Goal: Book appointment/travel/reservation

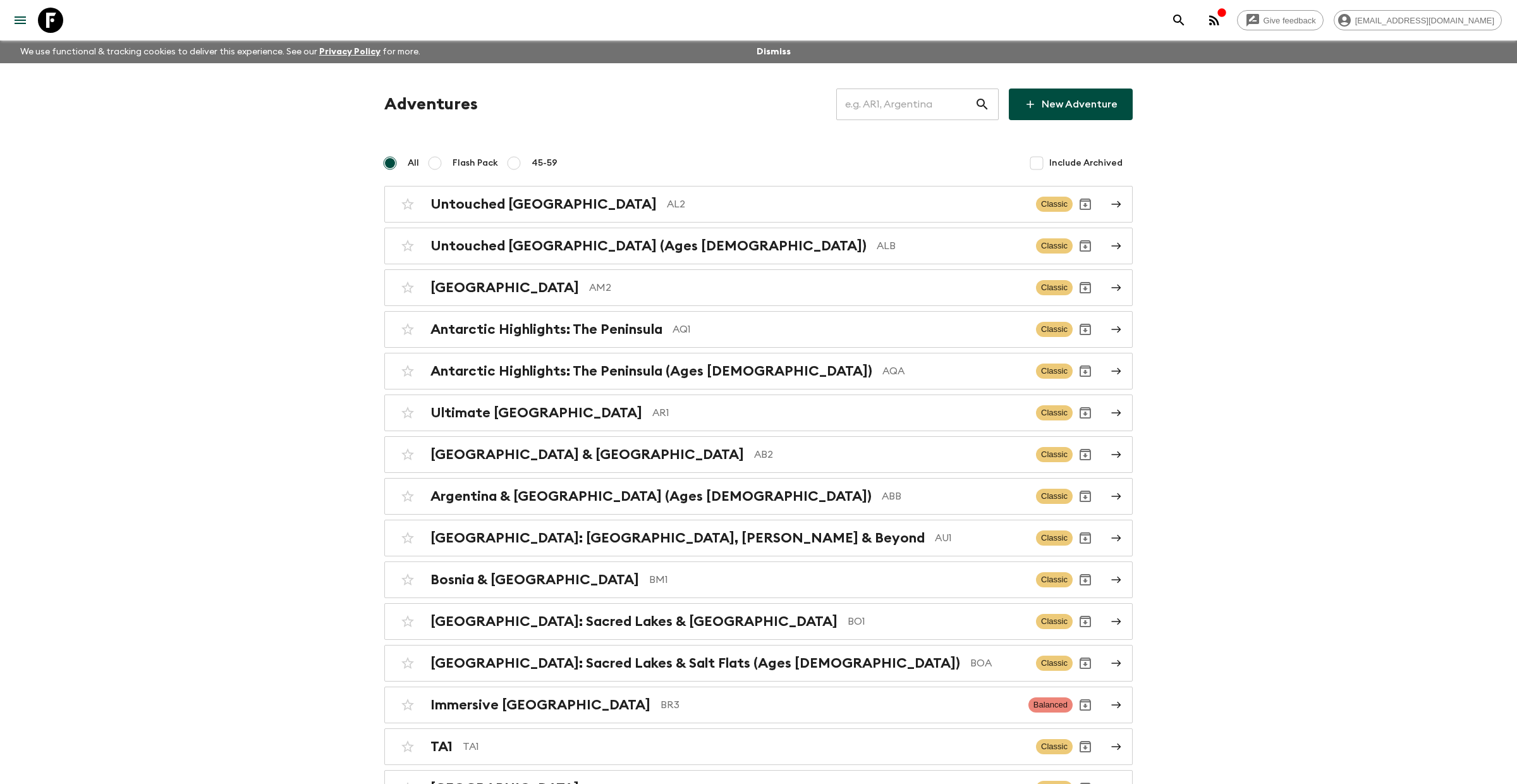
click at [969, 98] on input "text" at bounding box center [906, 104] width 139 height 35
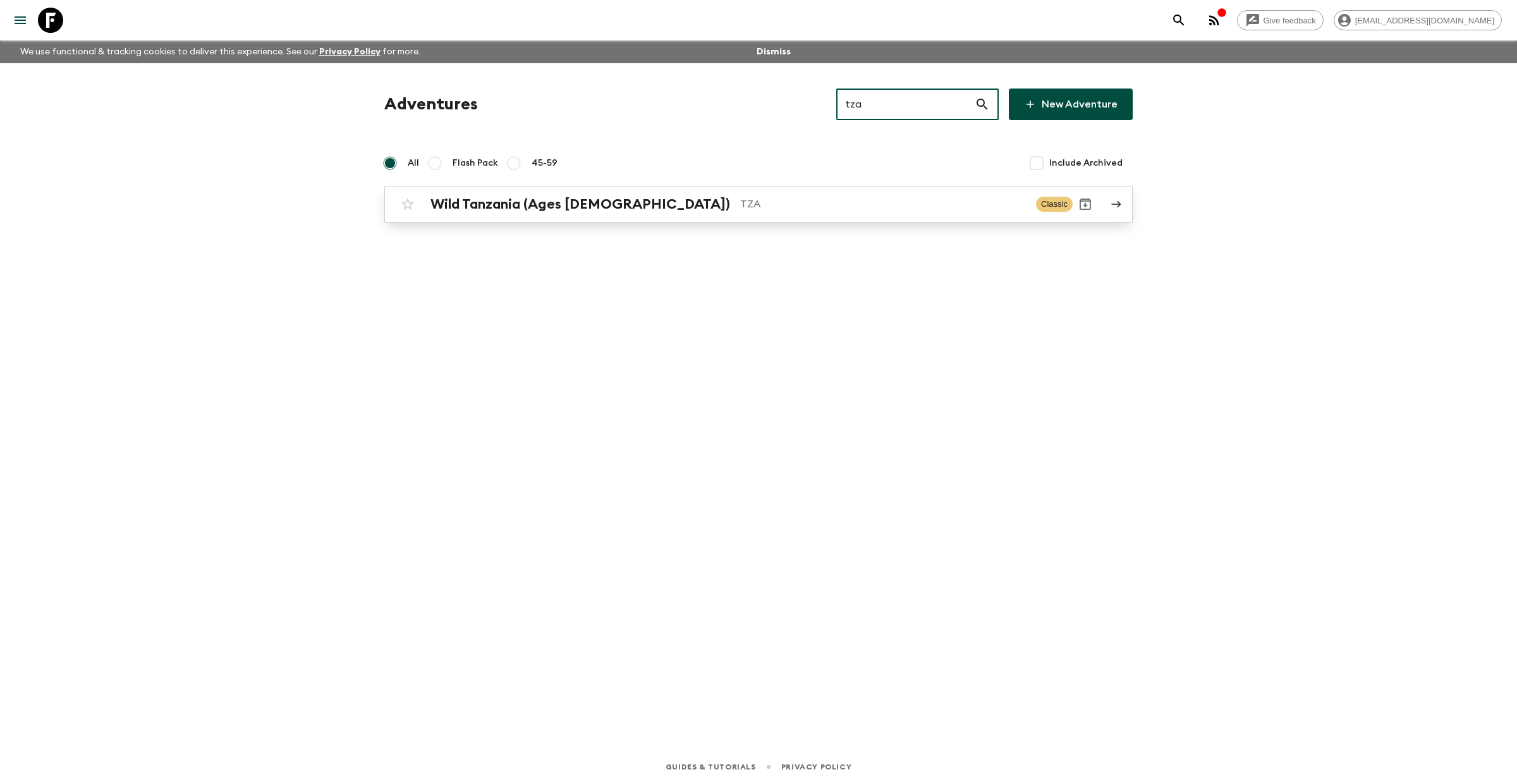
type input "tza"
click at [528, 214] on div "Wild Tanzania (Ages [DEMOGRAPHIC_DATA]) TZA Classic" at bounding box center [734, 204] width 678 height 25
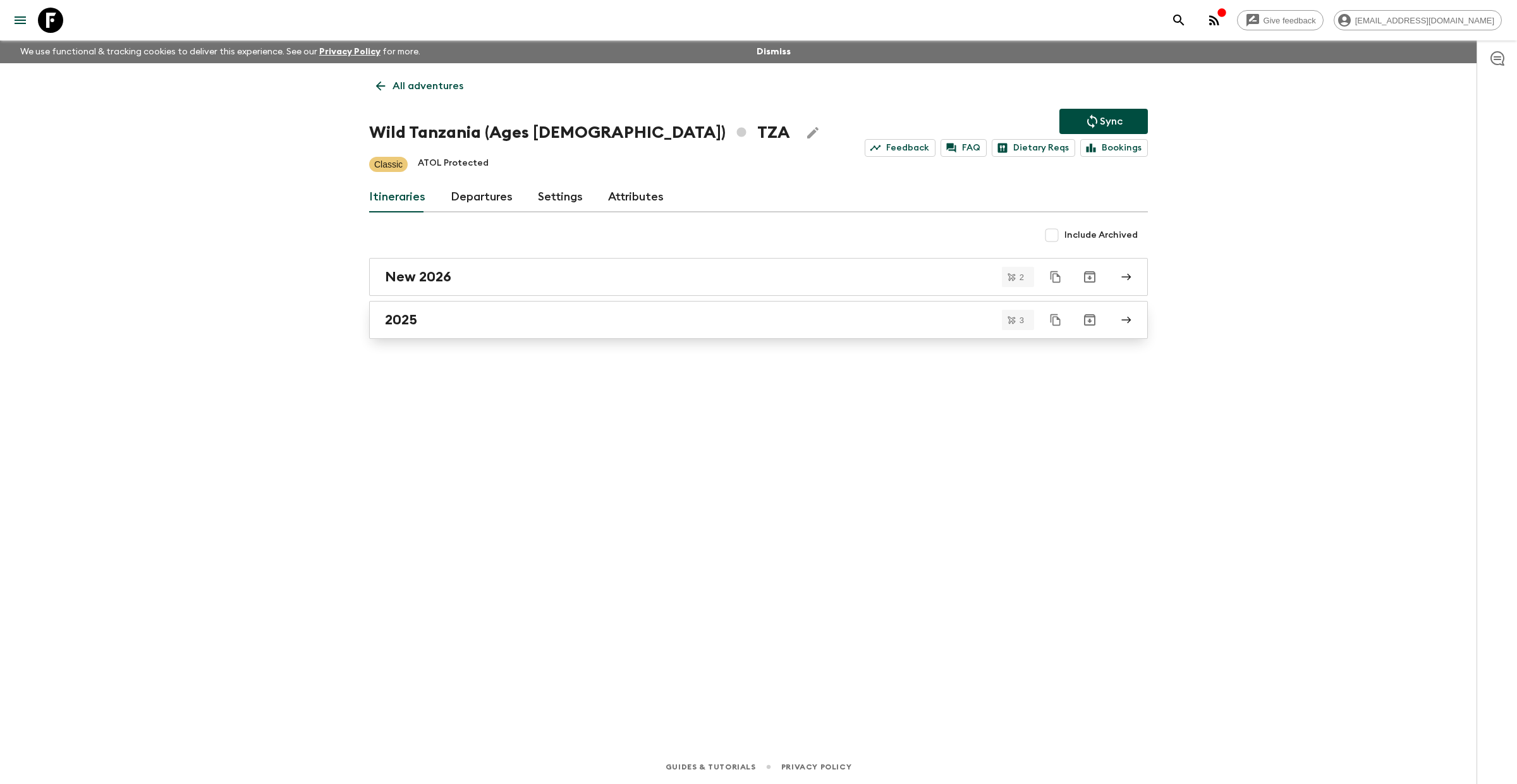
click at [494, 315] on div "2025" at bounding box center [747, 319] width 723 height 17
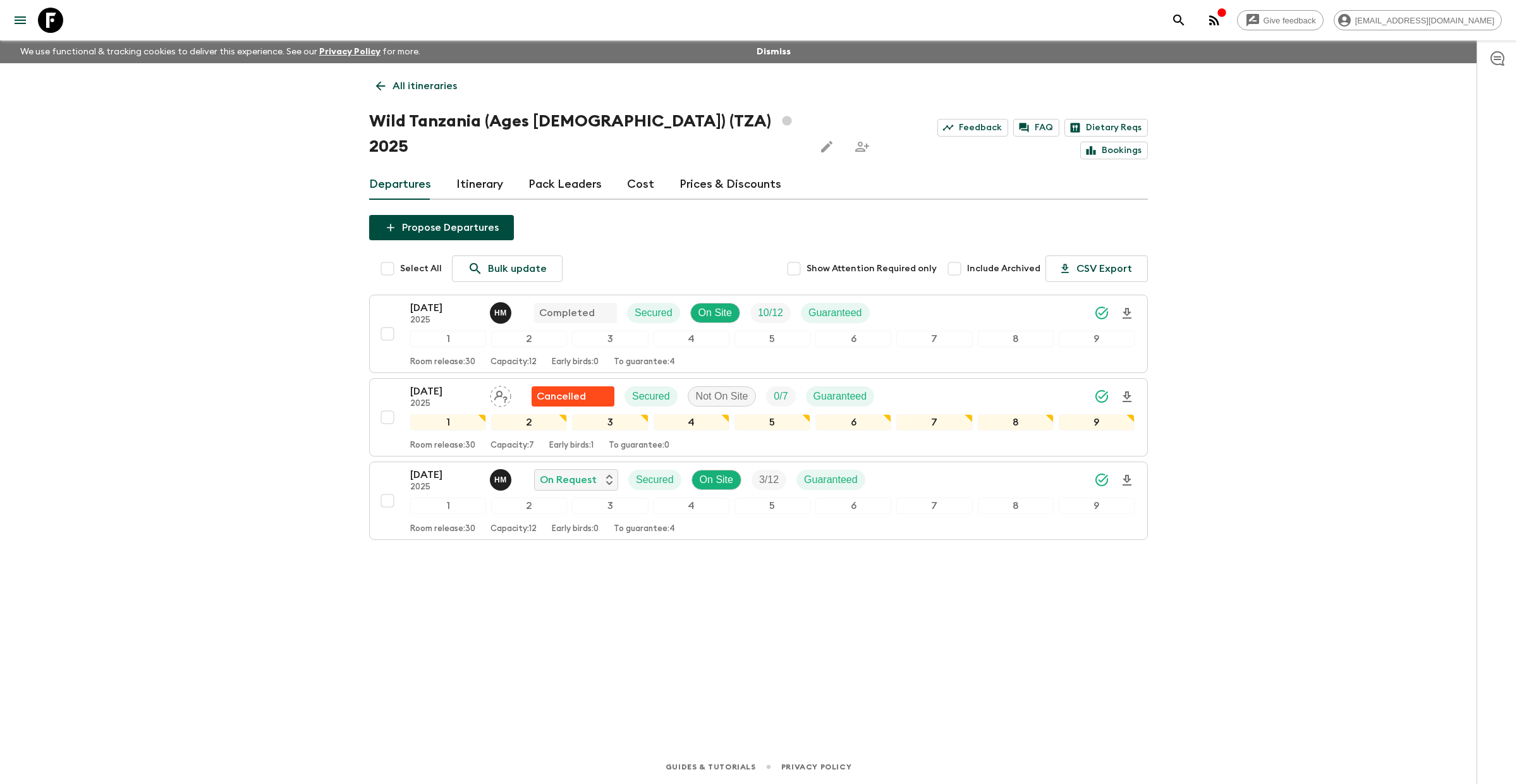
click at [1187, 12] on icon "search adventures" at bounding box center [1179, 20] width 15 height 15
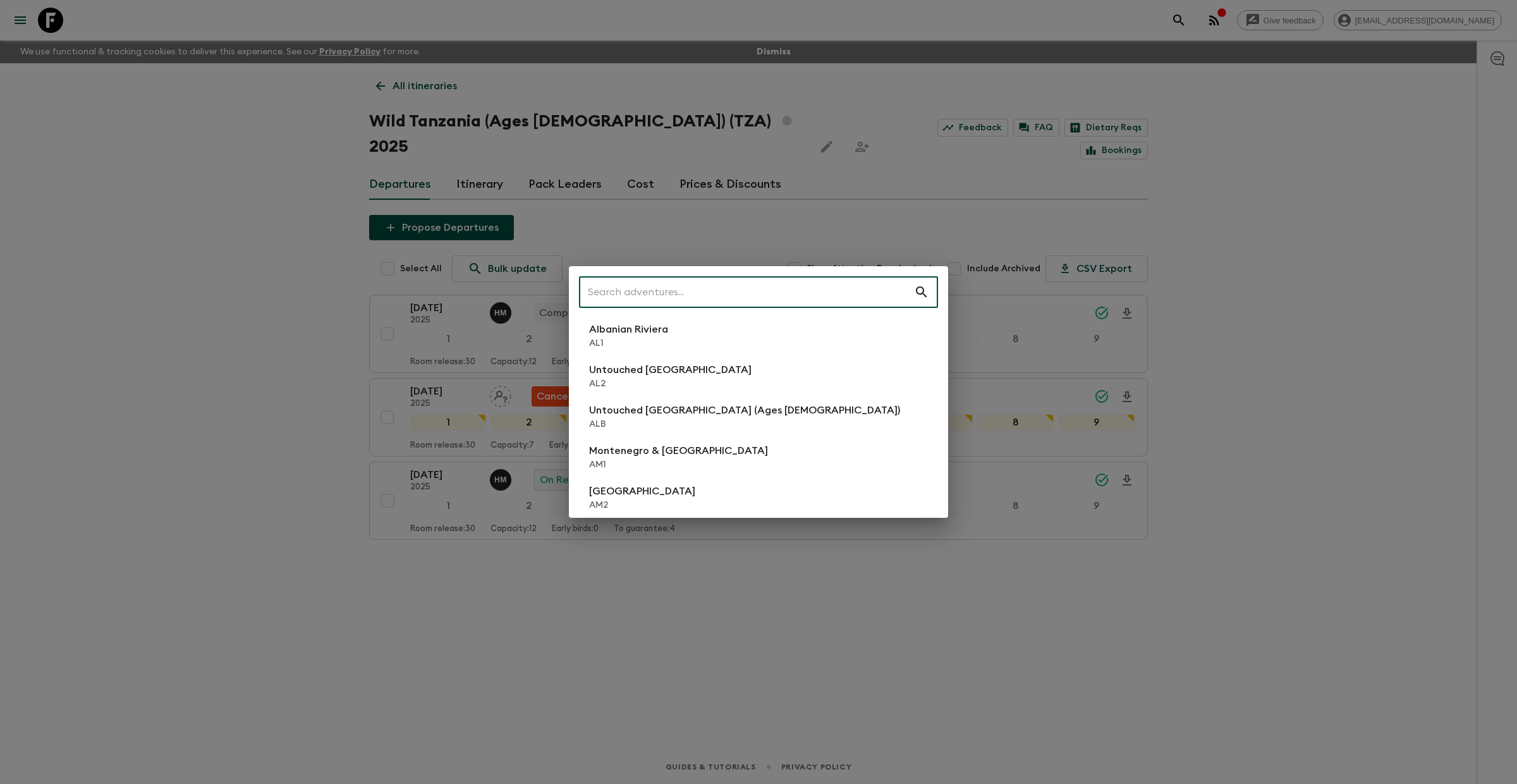
click at [695, 299] on input "text" at bounding box center [747, 292] width 335 height 35
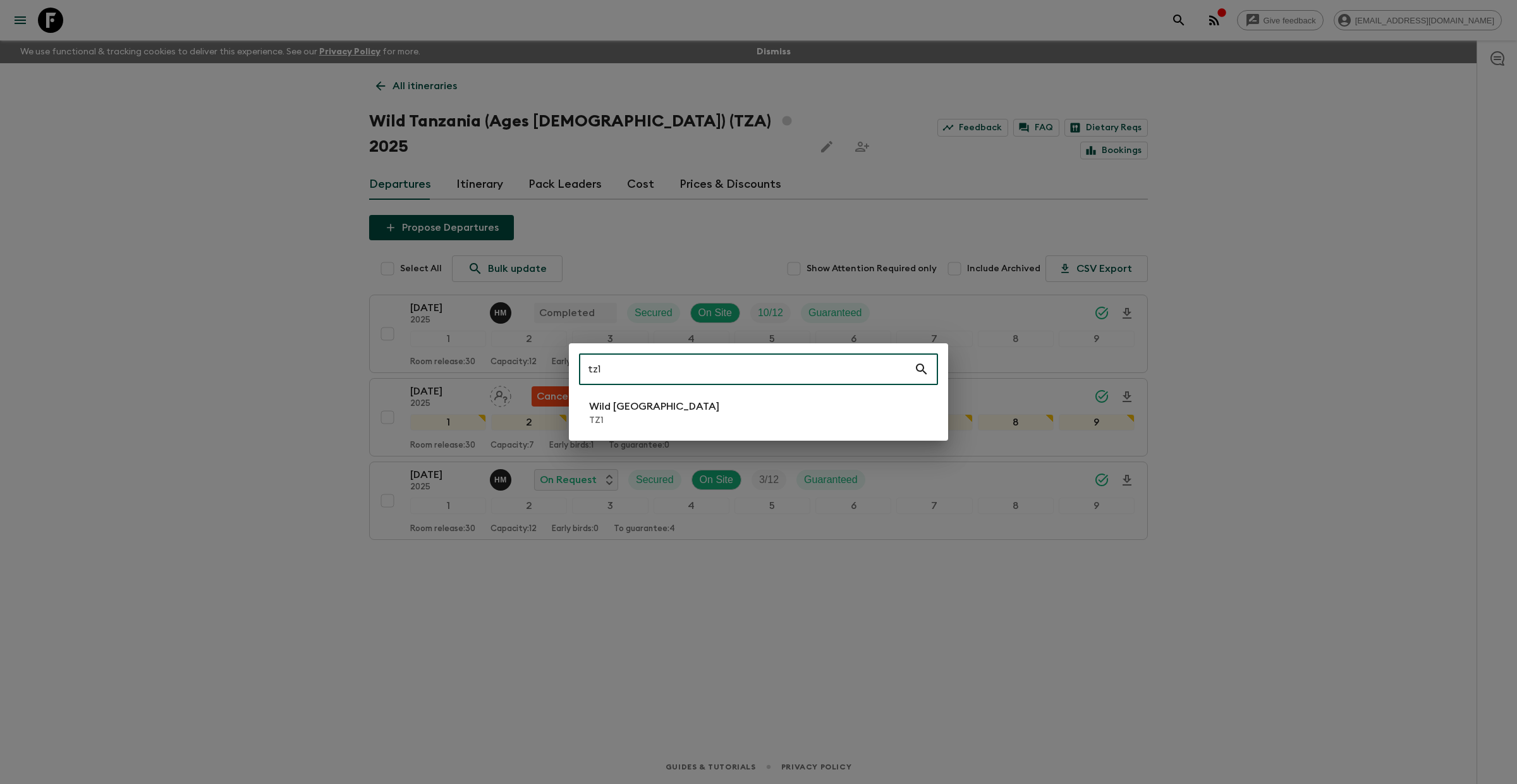
type input "tz1"
click at [635, 410] on p "Wild [GEOGRAPHIC_DATA]" at bounding box center [654, 406] width 130 height 15
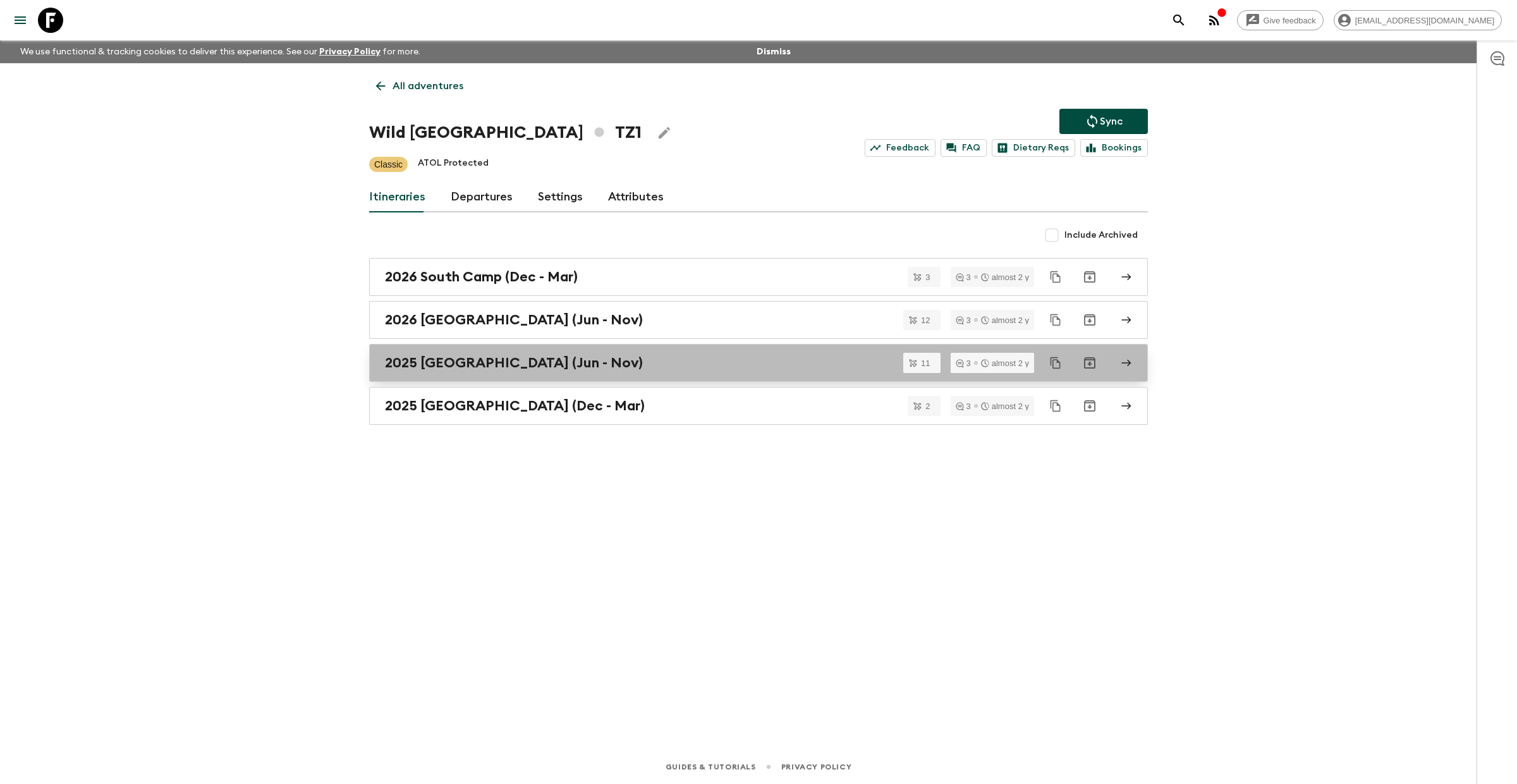
click at [494, 362] on h2 "2025 [GEOGRAPHIC_DATA] (Jun - Nov)" at bounding box center [514, 363] width 258 height 17
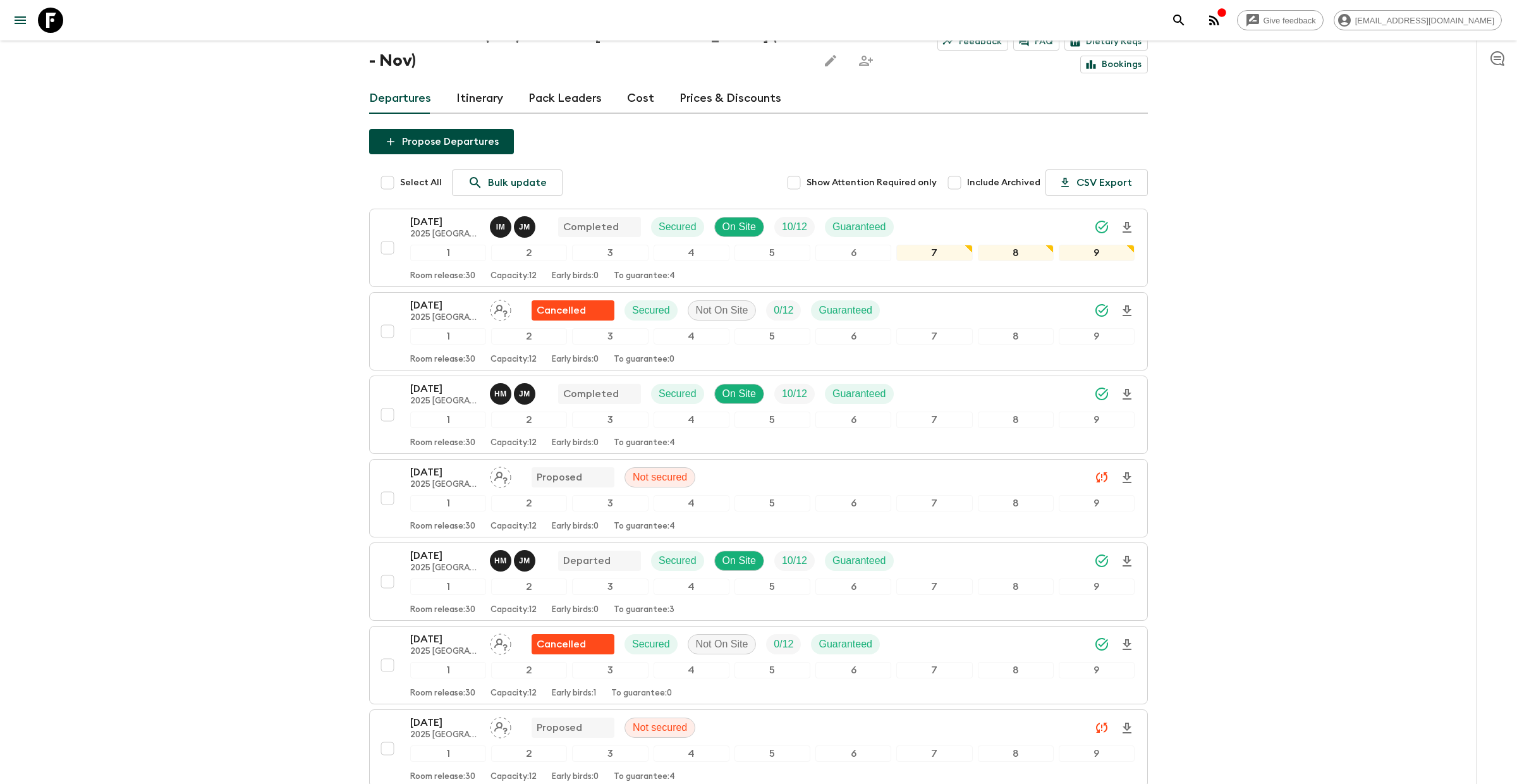
scroll to position [124, 0]
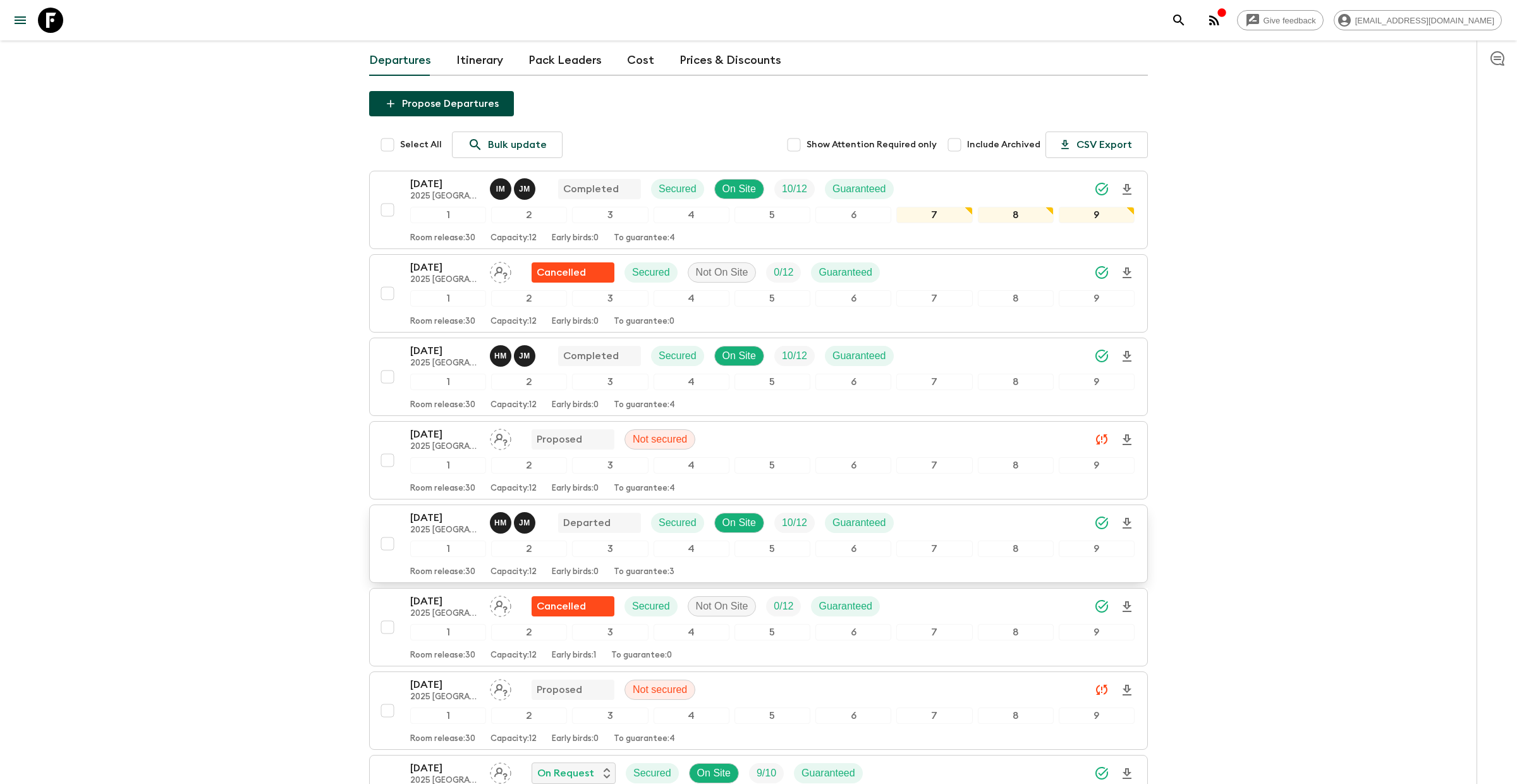
click at [448, 510] on p "[DATE]" at bounding box center [445, 517] width 69 height 15
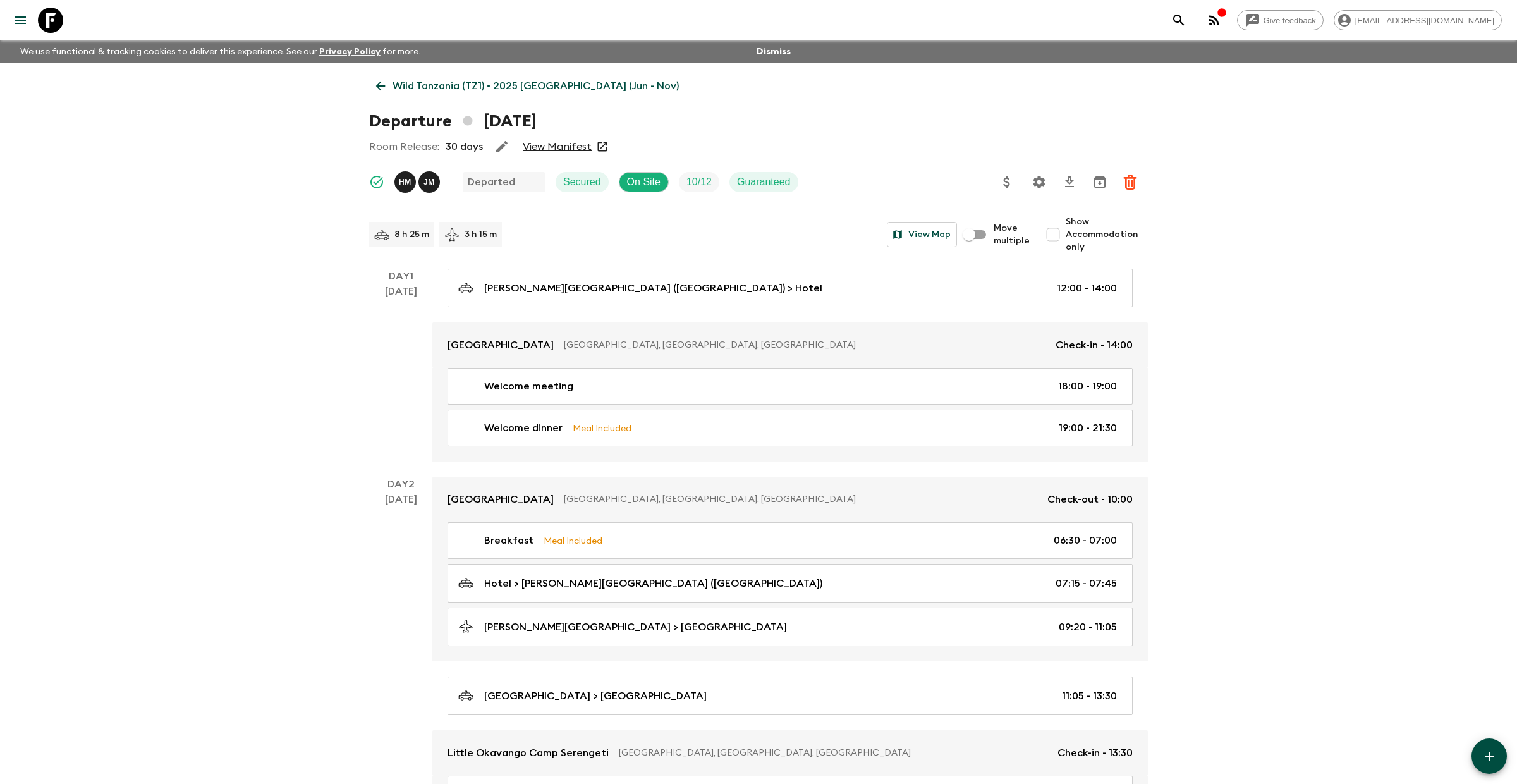
click at [60, 18] on icon at bounding box center [50, 20] width 25 height 25
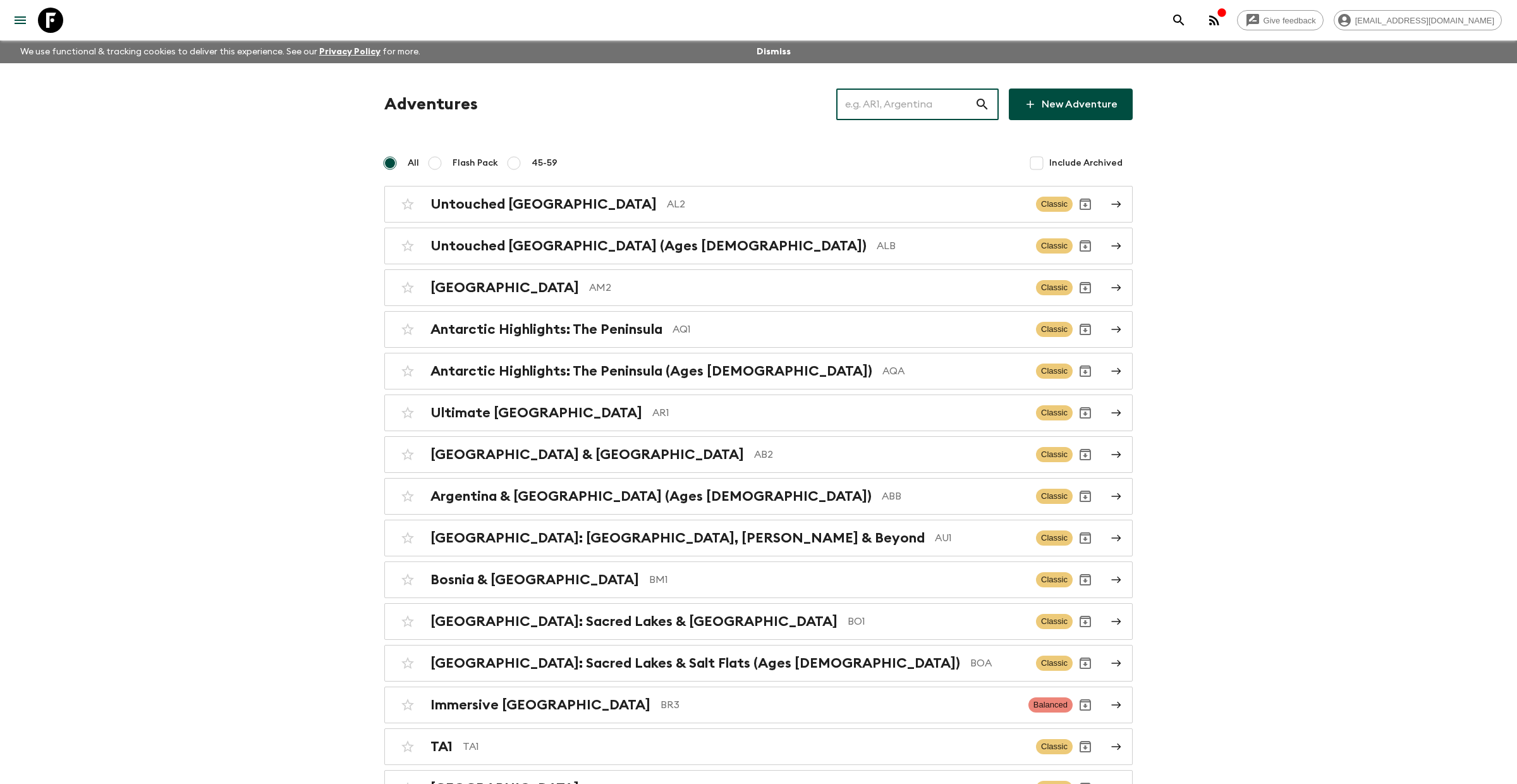
click at [885, 97] on input "text" at bounding box center [906, 104] width 139 height 35
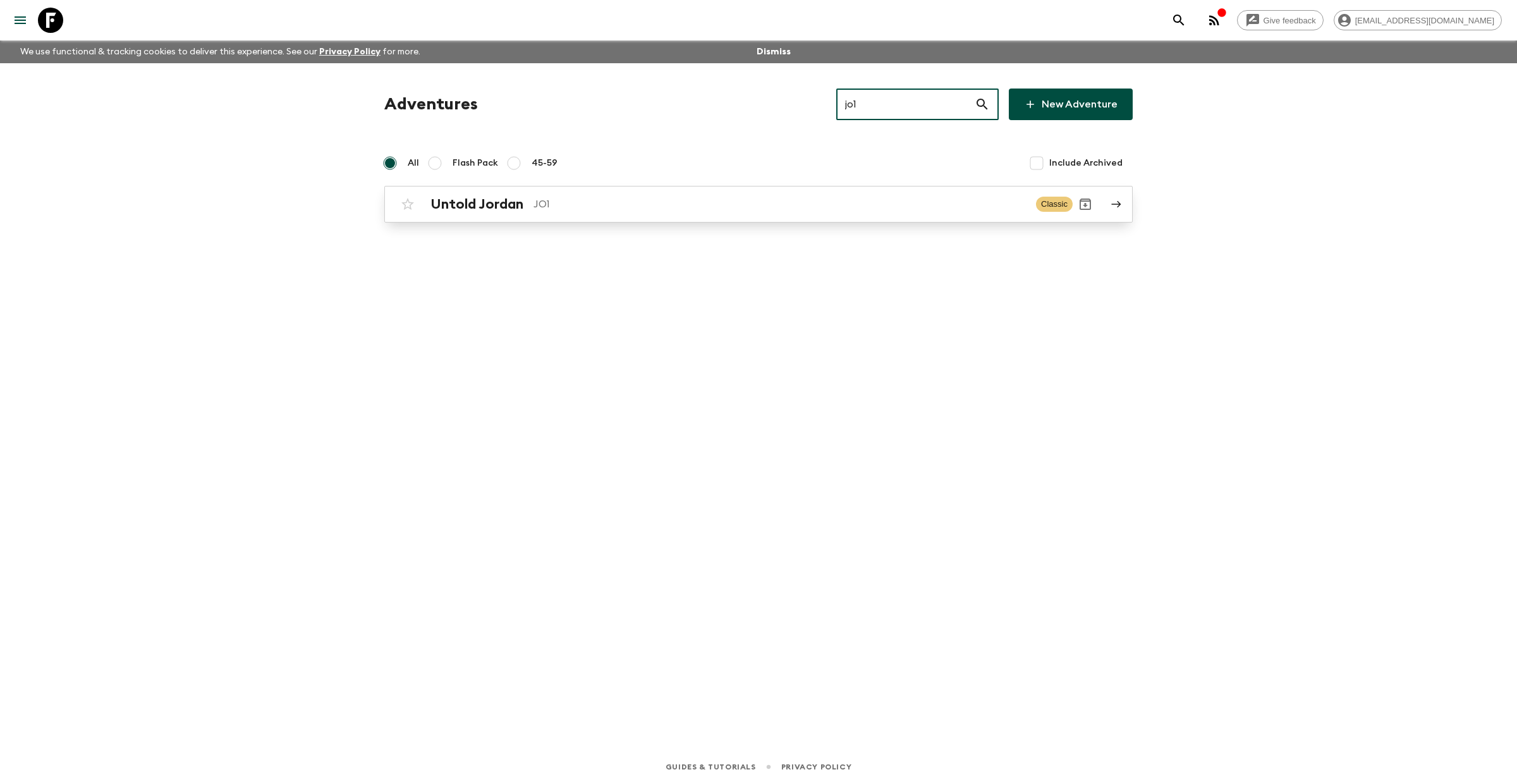
type input "jo1"
click at [630, 202] on p "JO1" at bounding box center [779, 204] width 492 height 15
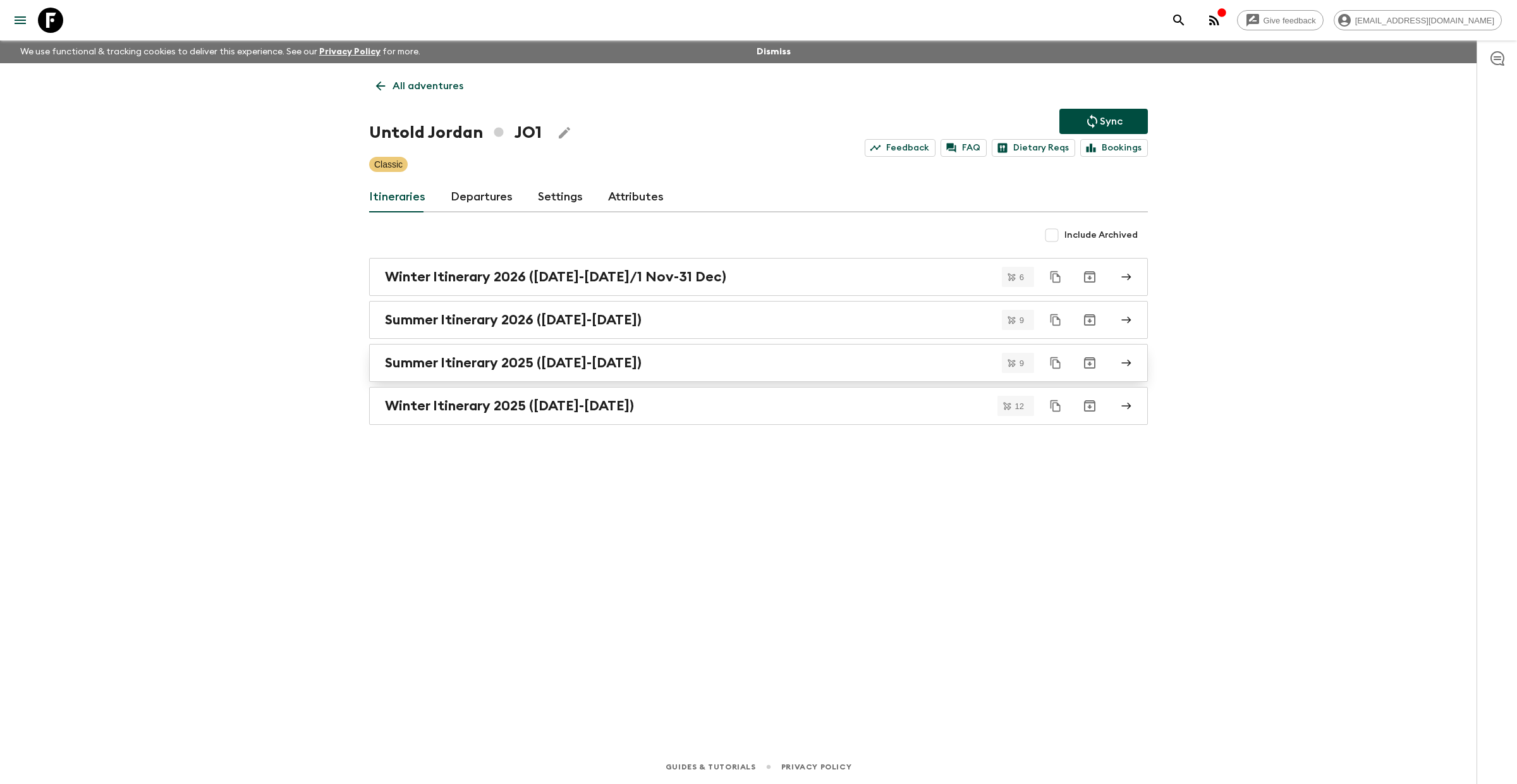
click at [479, 366] on h2 "Summer Itinerary 2025 ([DATE]-[DATE])" at bounding box center [513, 363] width 257 height 17
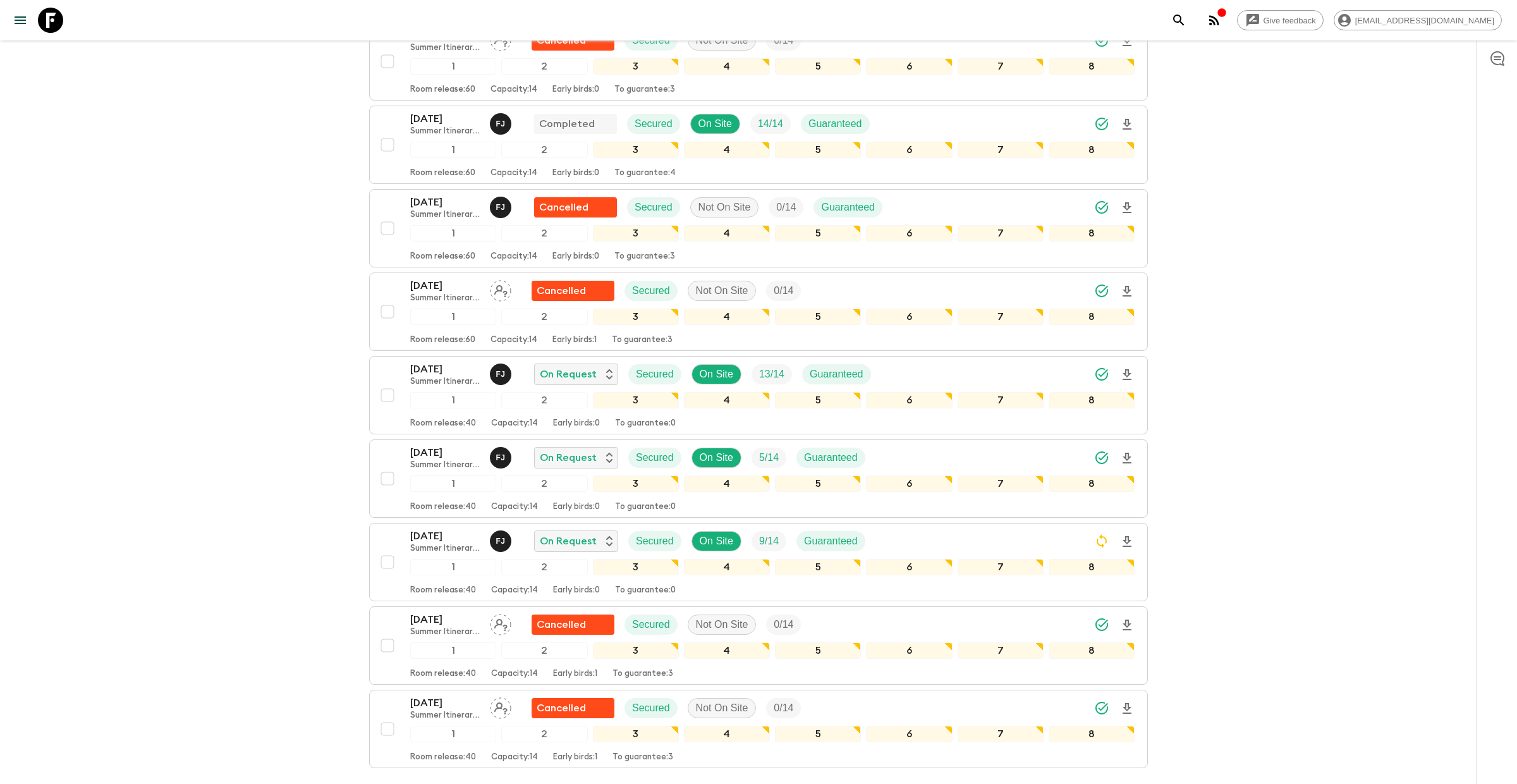
scroll to position [282, 0]
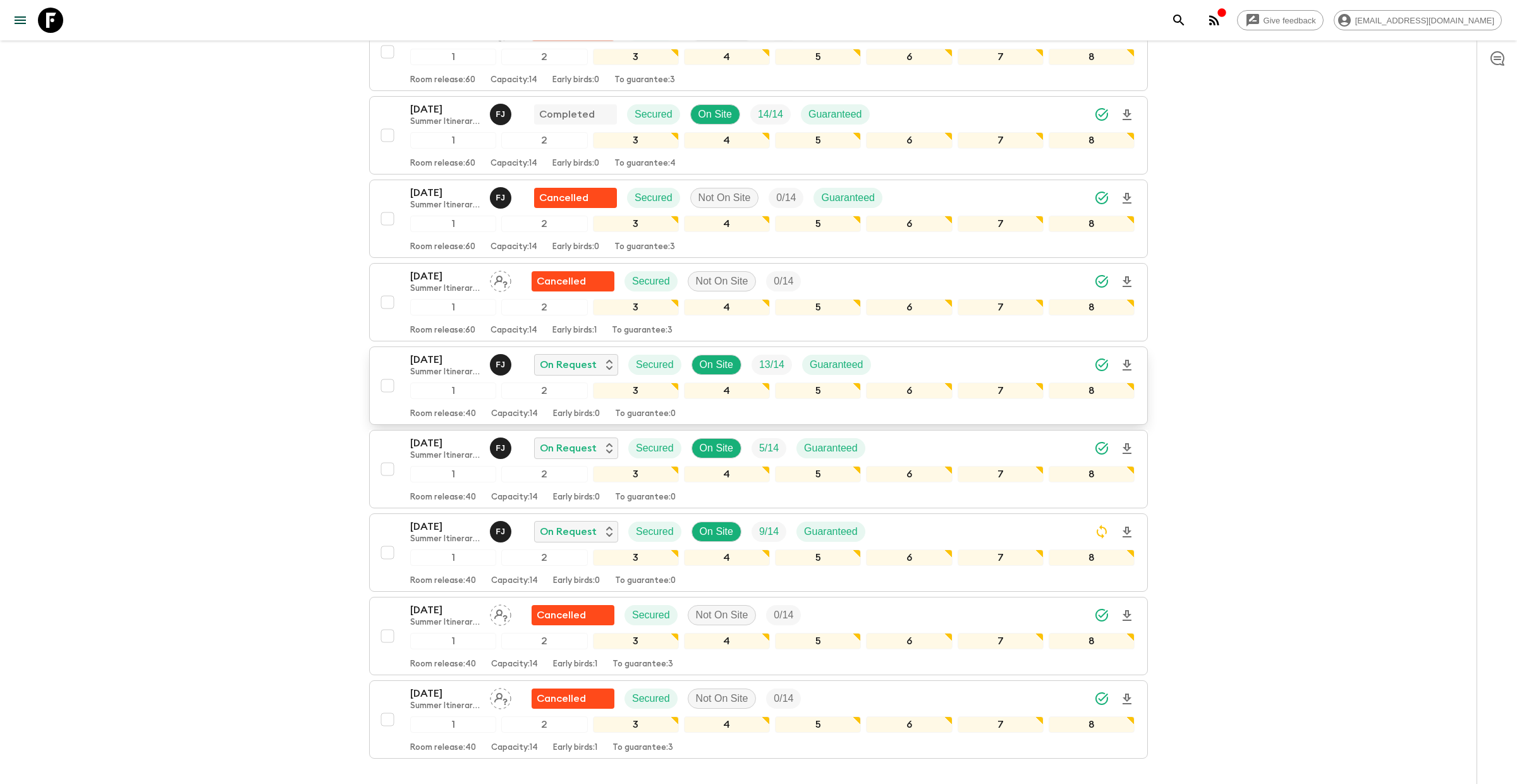
click at [431, 361] on p "[DATE]" at bounding box center [445, 359] width 69 height 15
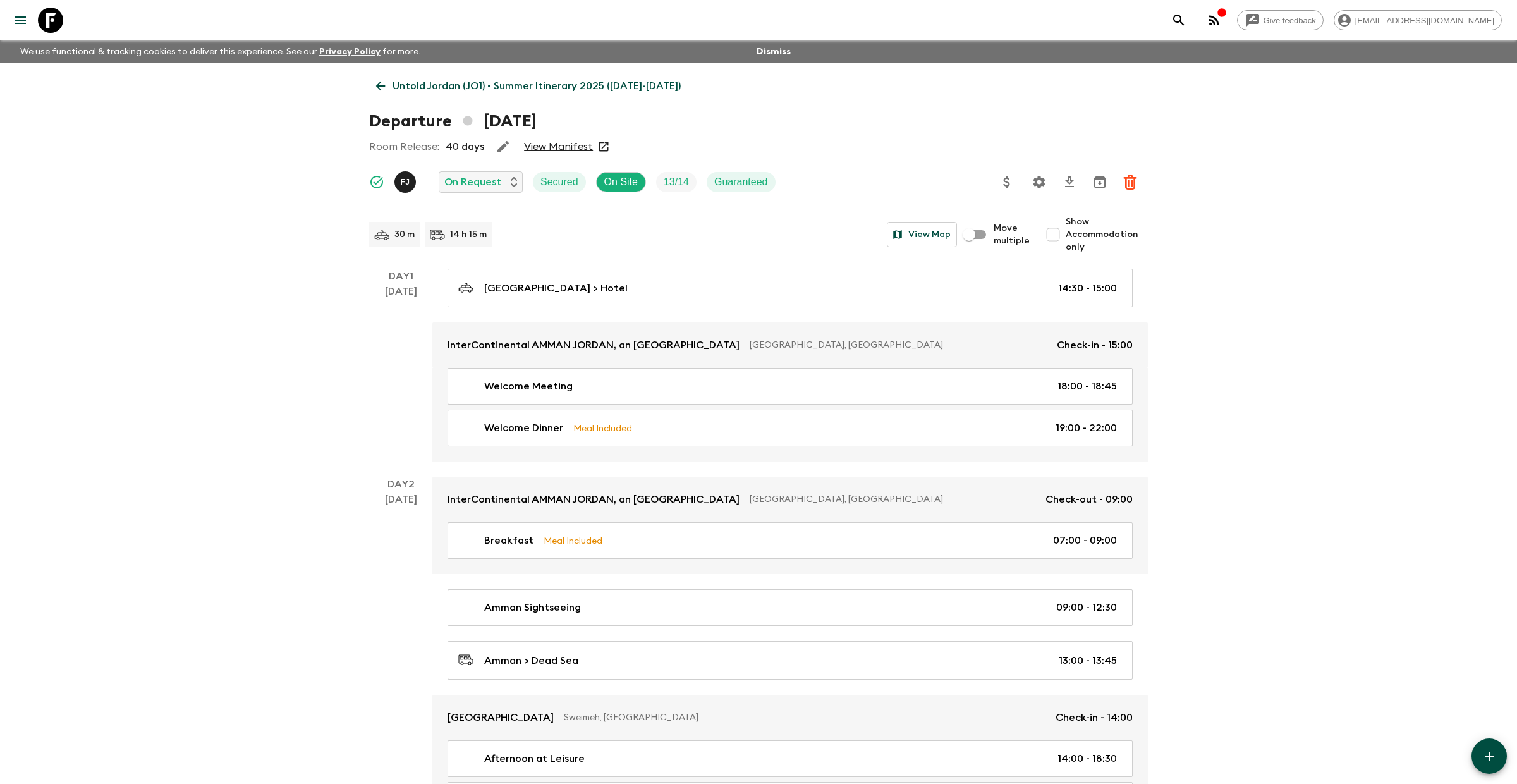
click at [549, 146] on link "View Manifest" at bounding box center [558, 146] width 69 height 12
